Goal: Information Seeking & Learning: Understand process/instructions

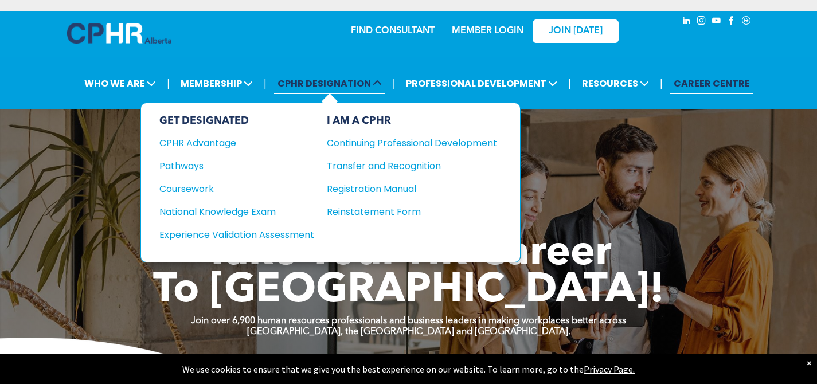
click at [326, 89] on span "CPHR DESIGNATION" at bounding box center [329, 83] width 111 height 21
click at [190, 167] on div "Pathways" at bounding box center [228, 166] width 139 height 14
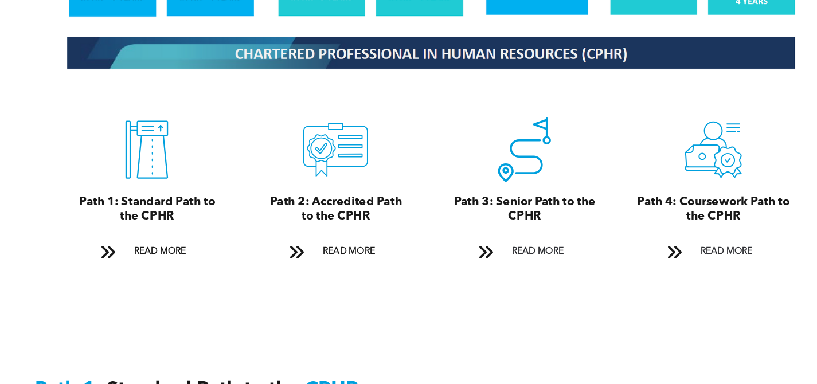
scroll to position [1215, 0]
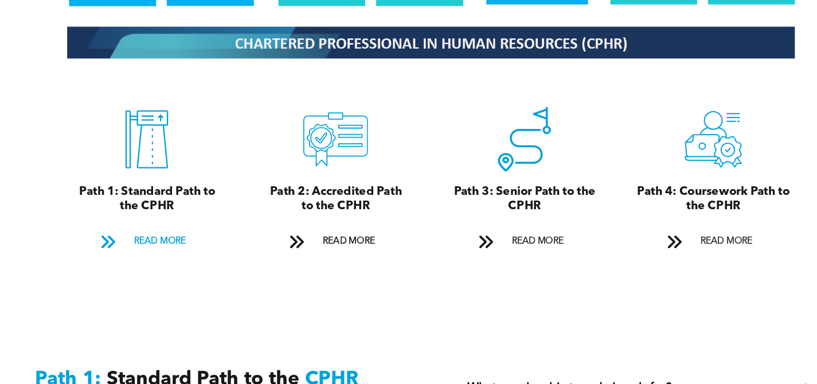
click at [134, 250] on span at bounding box center [122, 258] width 29 height 17
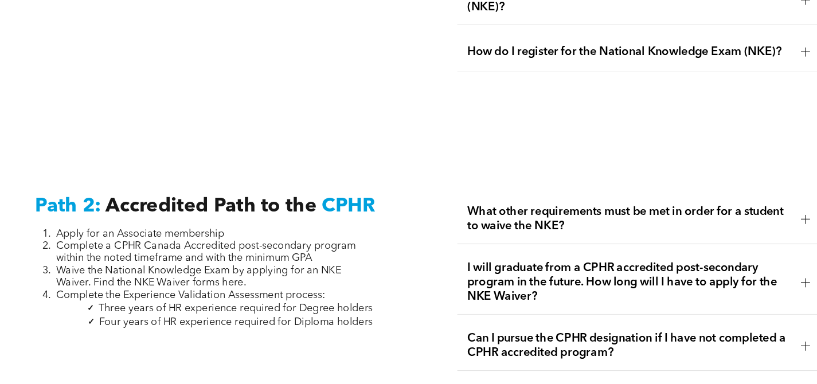
scroll to position [1648, 0]
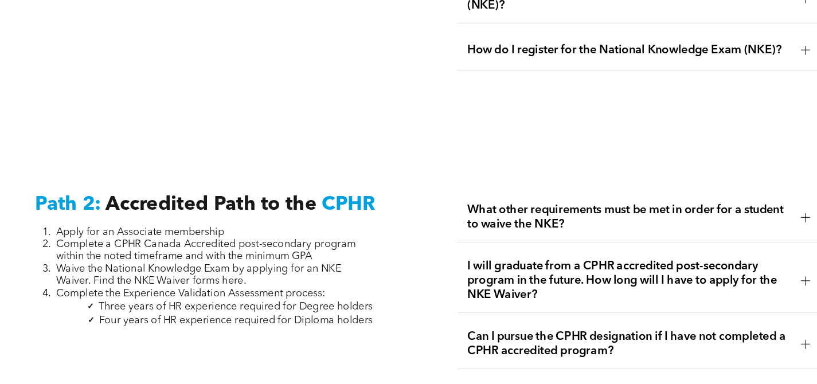
click at [742, 229] on div at bounding box center [741, 236] width 17 height 17
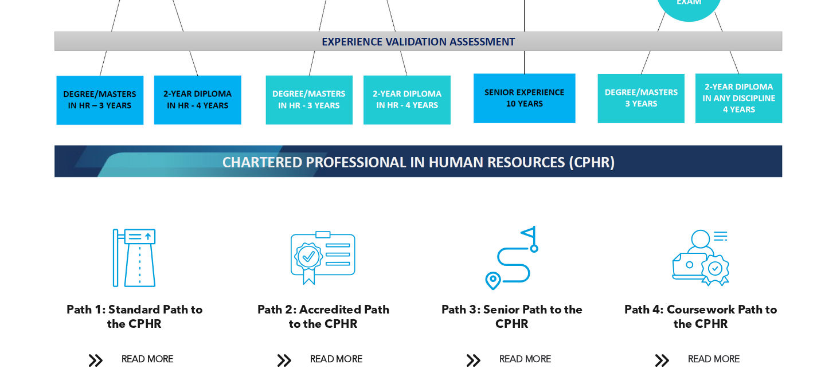
scroll to position [1141, 0]
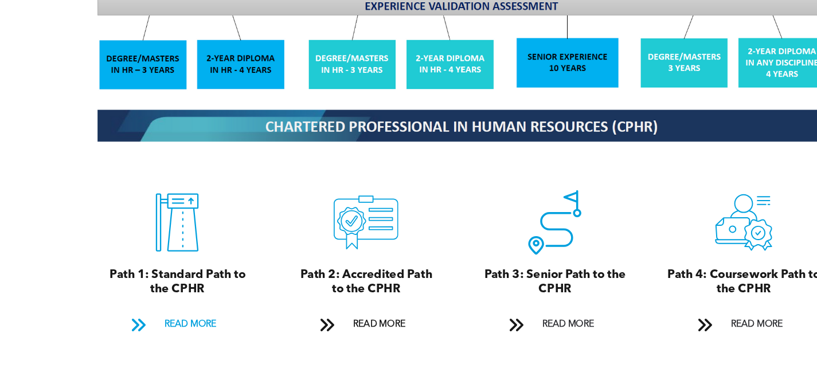
click at [187, 320] on span "READ MORE" at bounding box center [169, 330] width 54 height 21
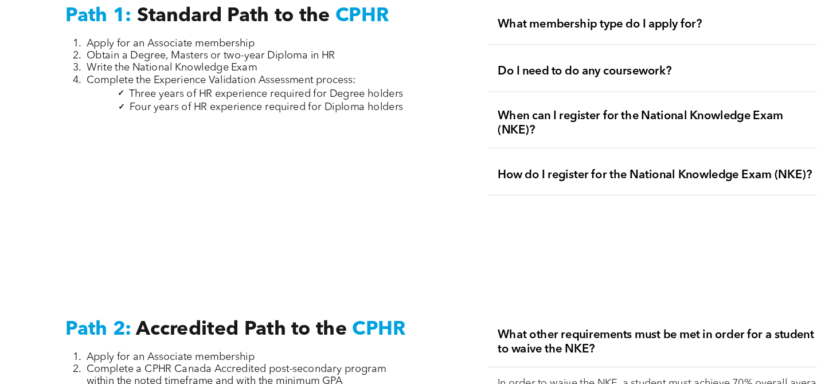
scroll to position [1538, 0]
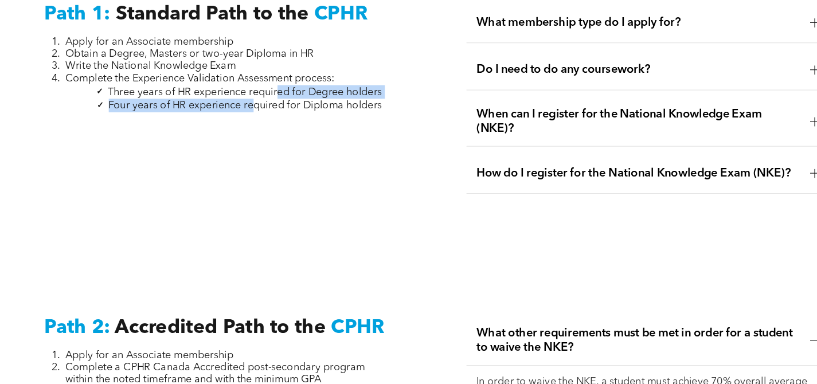
drag, startPoint x: 244, startPoint y: 121, endPoint x: 266, endPoint y: 112, distance: 23.9
click at [265, 119] on ul "Three years of HR experience required for Degree holders Four years of HR exper…" at bounding box center [207, 131] width 299 height 24
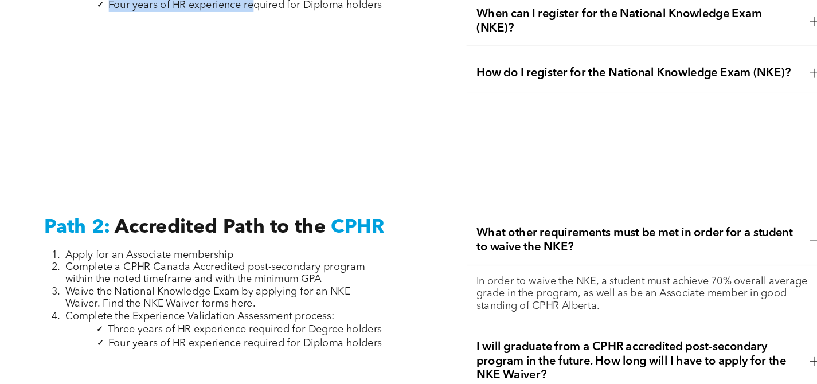
scroll to position [1641, 0]
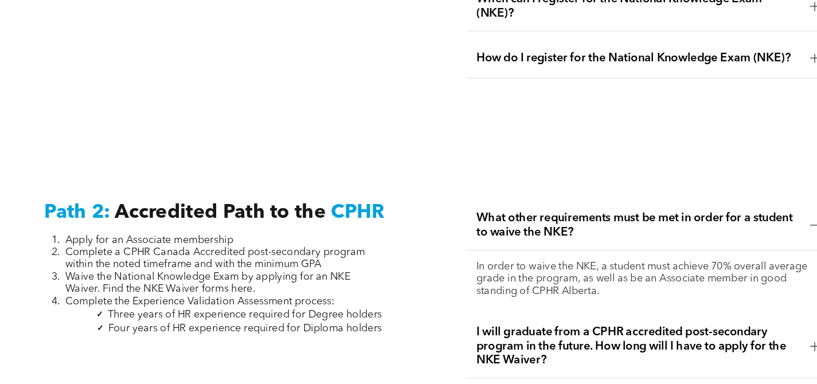
click at [254, 284] on span "Waive the National Knowledge Exam by applying for an NKE Waiver. Find the NKE W…" at bounding box center [203, 294] width 253 height 20
click at [551, 232] on span "What other requirements must be met in order for a student to waive the NKE?" at bounding box center [584, 242] width 287 height 25
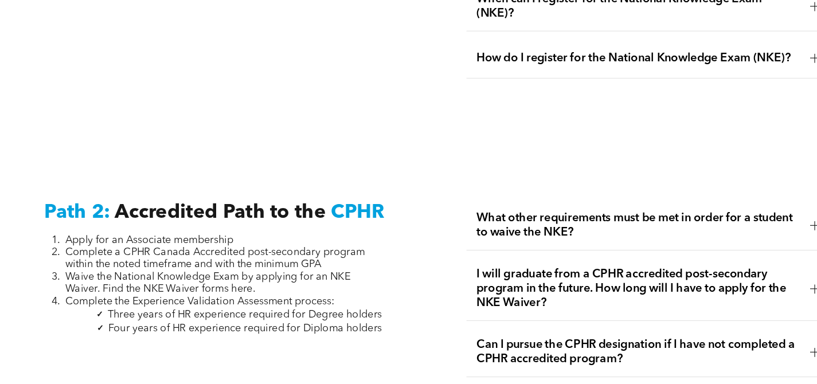
click at [552, 232] on span "What other requirements must be met in order for a student to waive the NKE?" at bounding box center [584, 242] width 287 height 25
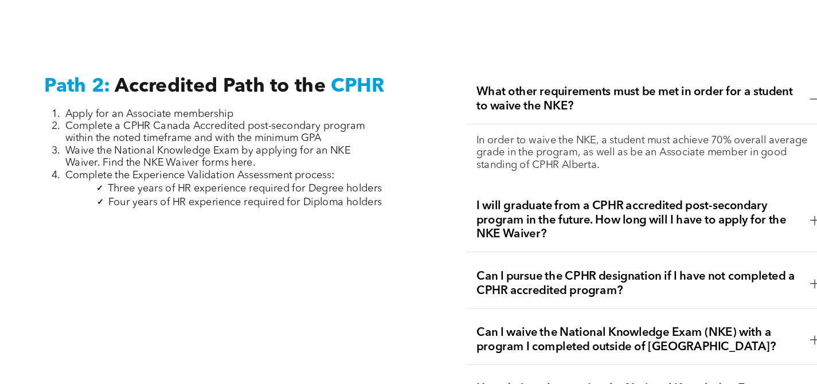
scroll to position [1759, 0]
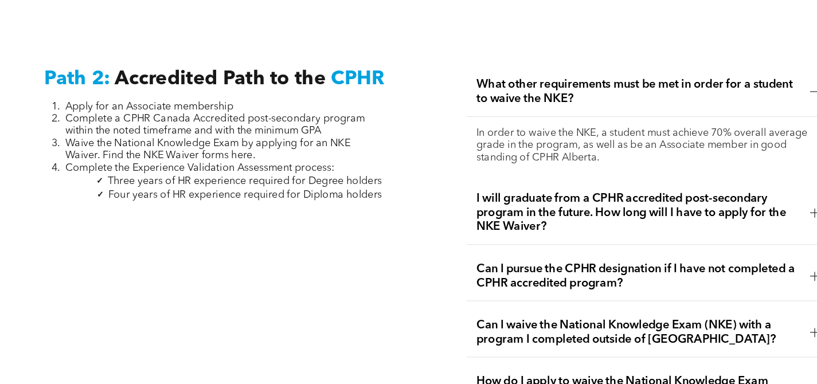
click at [733, 224] on div at bounding box center [741, 232] width 17 height 17
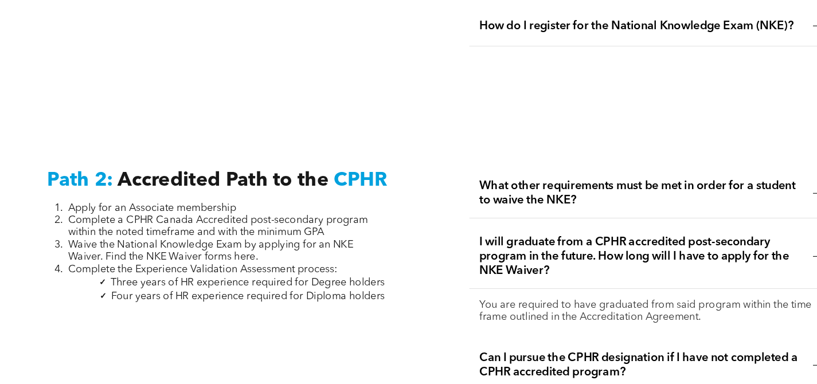
scroll to position [1709, 0]
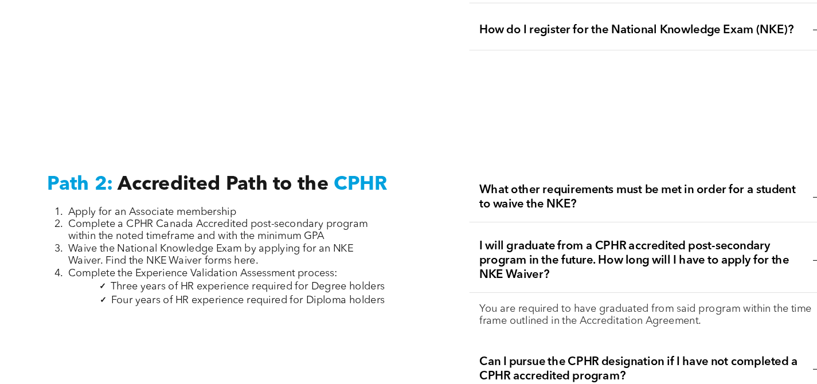
click at [689, 162] on span "What other requirements must be met in order for a student to waive the NKE?" at bounding box center [584, 174] width 287 height 25
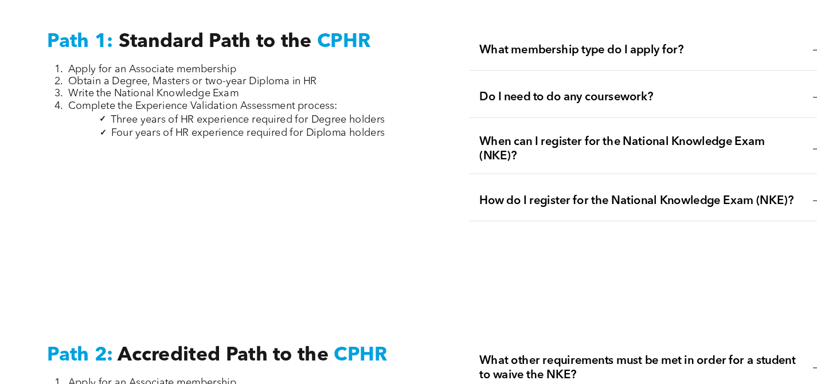
scroll to position [1554, 0]
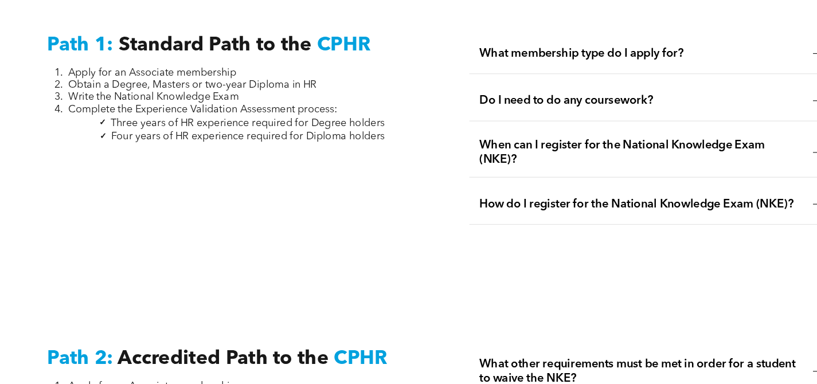
click at [683, 175] on span "How do I register for the National Knowledge Exam (NKE)?" at bounding box center [584, 181] width 287 height 13
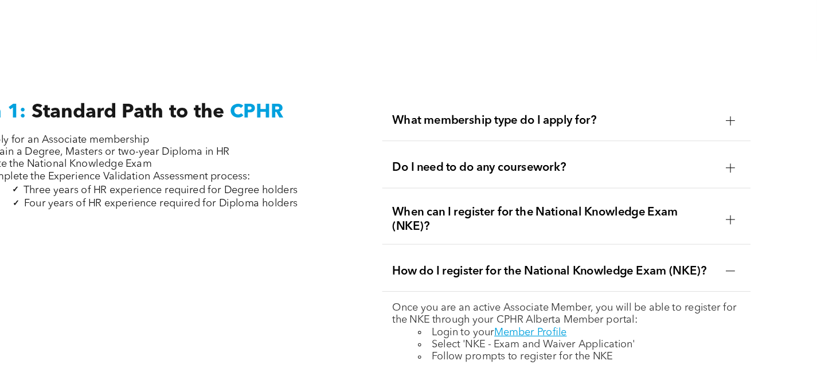
scroll to position [1485, 0]
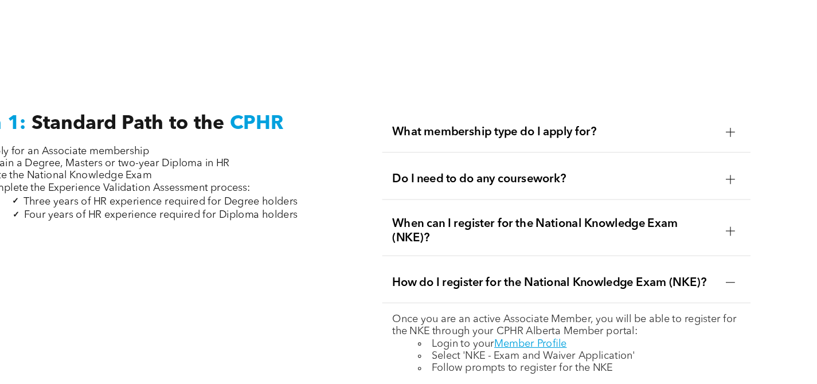
click at [743, 197] on div at bounding box center [741, 204] width 17 height 17
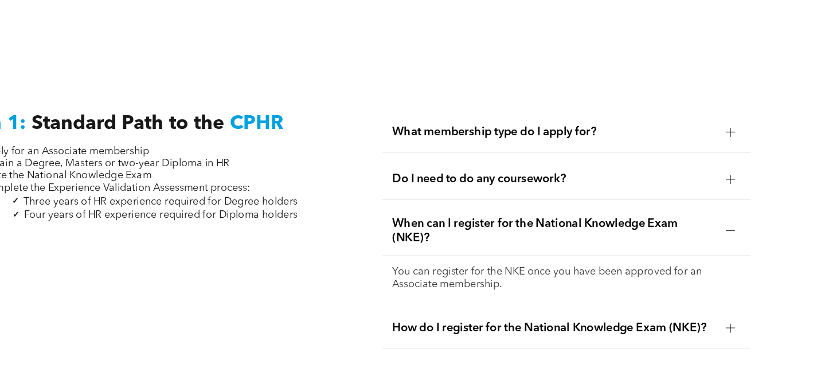
click at [735, 109] on div at bounding box center [741, 116] width 17 height 17
